Goal: Navigation & Orientation: Find specific page/section

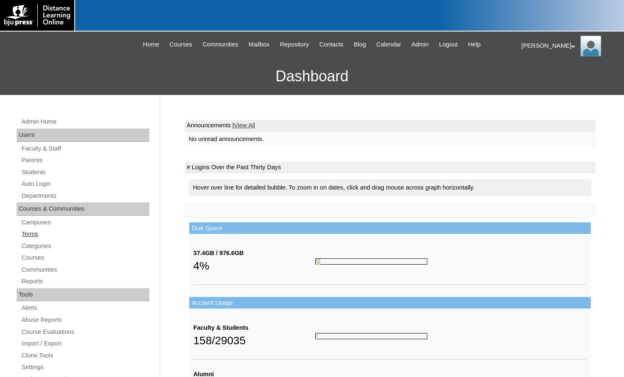
click at [34, 233] on link "Terms" at bounding box center [85, 234] width 129 height 10
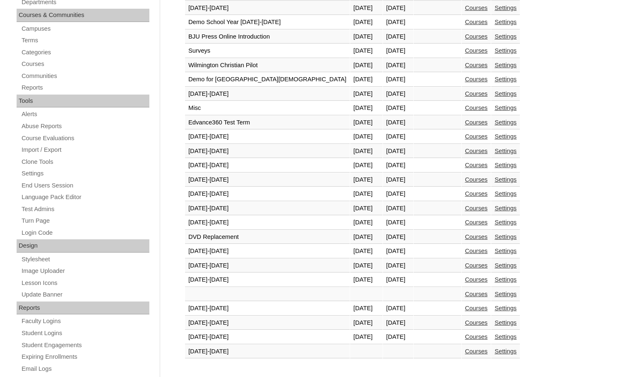
scroll to position [311, 0]
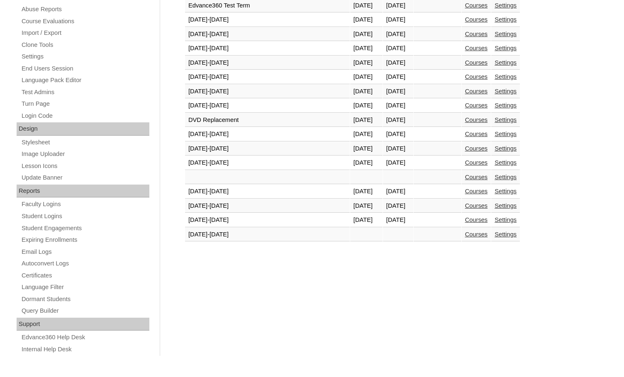
click at [465, 221] on link "Courses" at bounding box center [476, 220] width 23 height 7
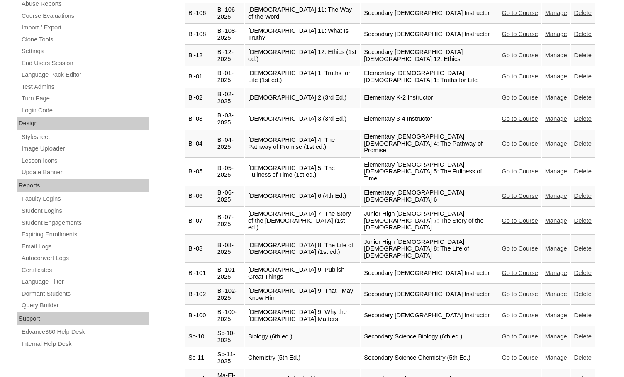
scroll to position [332, 0]
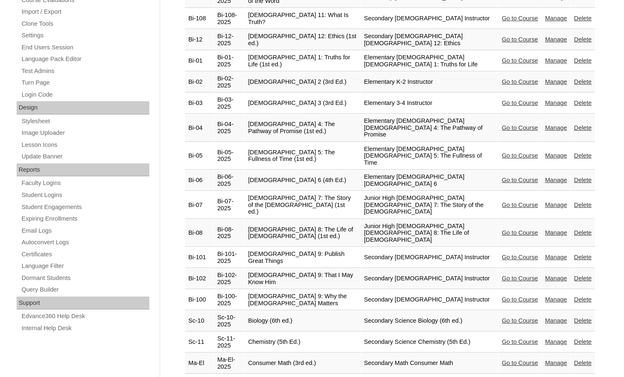
click at [501, 275] on link "Go to Course" at bounding box center [519, 278] width 36 height 7
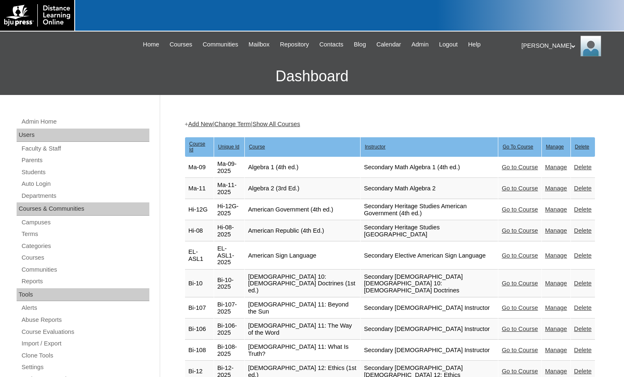
scroll to position [331, 0]
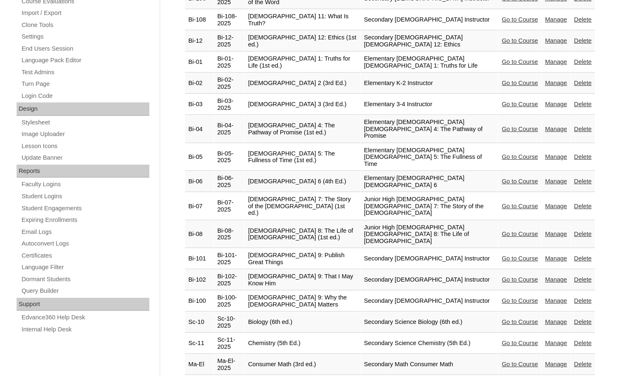
click at [501, 297] on link "Go to Course" at bounding box center [519, 300] width 36 height 7
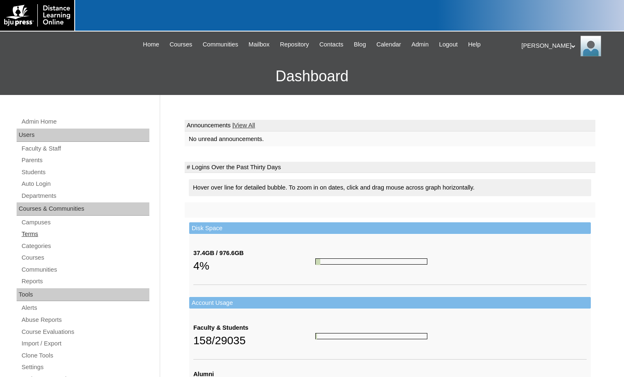
click at [33, 229] on link "Terms" at bounding box center [85, 234] width 129 height 10
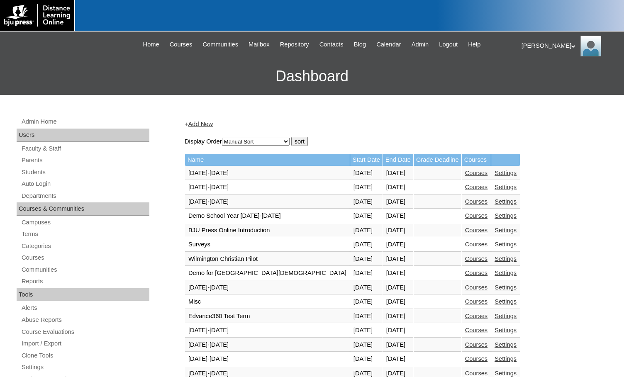
scroll to position [249, 0]
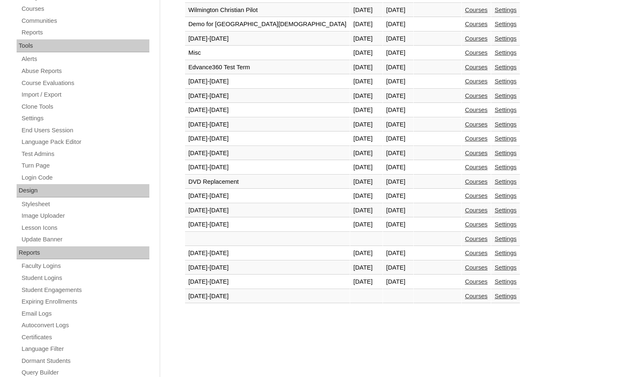
click at [465, 282] on link "Courses" at bounding box center [476, 281] width 23 height 7
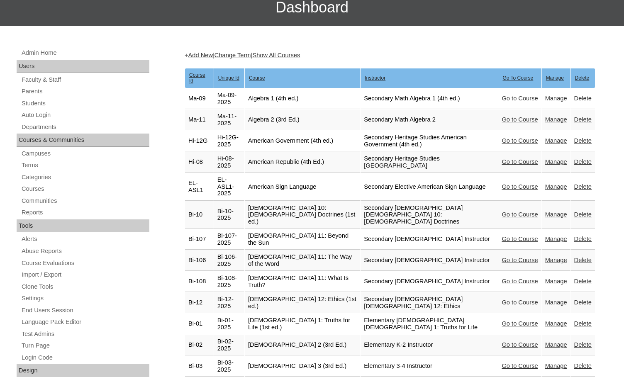
scroll to position [41, 0]
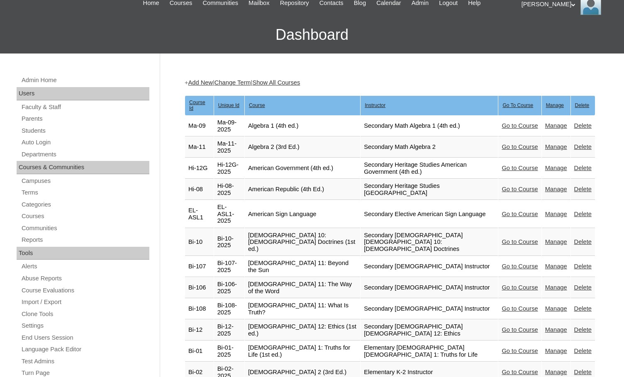
click at [508, 211] on link "Go to Course" at bounding box center [519, 214] width 36 height 7
